Goal: Navigation & Orientation: Go to known website

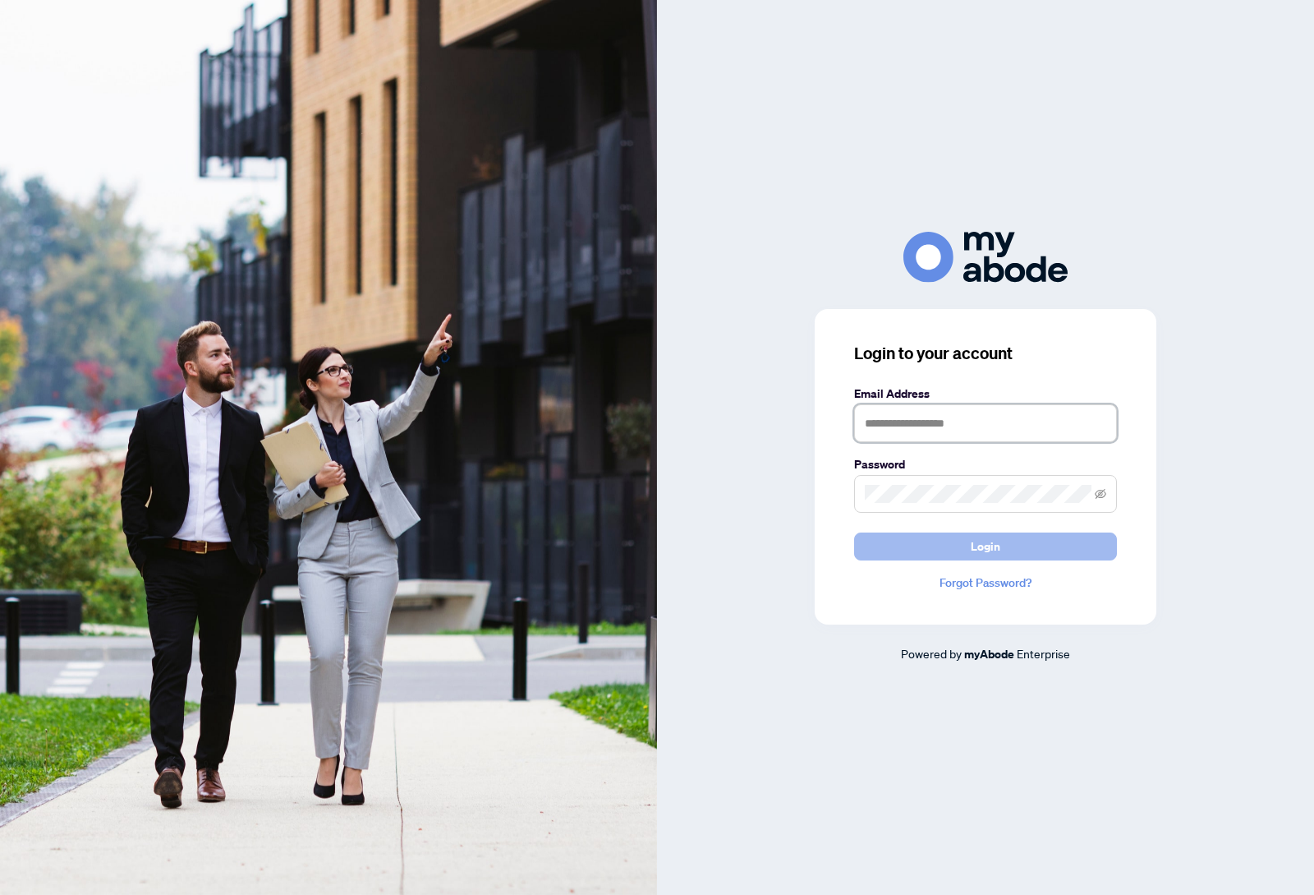
type input "**********"
click at [975, 546] on span "Login" at bounding box center [986, 546] width 30 height 26
